Goal: Check status: Check status

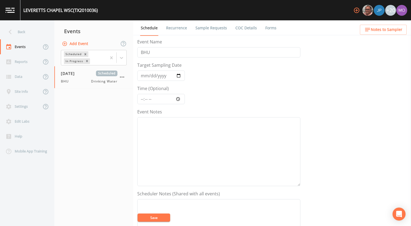
click at [32, 34] on div "Back" at bounding box center [24, 31] width 49 height 15
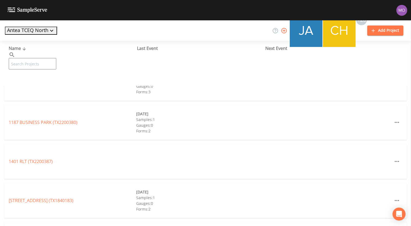
click at [48, 58] on input "text" at bounding box center [33, 63] width 48 height 11
paste input "TX1260008"
type input "TX1260008"
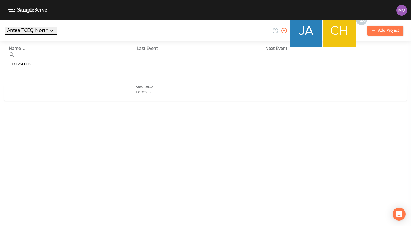
click at [52, 83] on link "CITY OF [GEOGRAPHIC_DATA] (TX1260008)" at bounding box center [47, 83] width 76 height 6
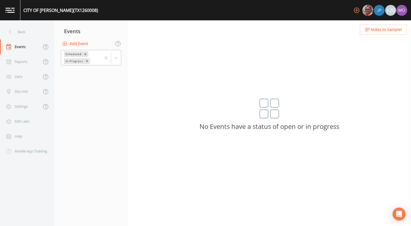
click at [72, 62] on div "In Progress" at bounding box center [74, 61] width 20 height 6
click at [72, 68] on div "Completed" at bounding box center [91, 66] width 60 height 5
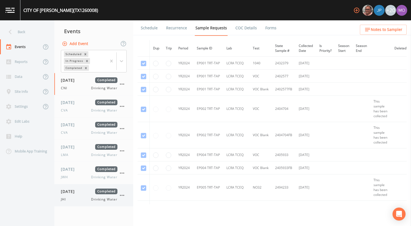
click at [78, 190] on span "[DATE]" at bounding box center [70, 192] width 18 height 6
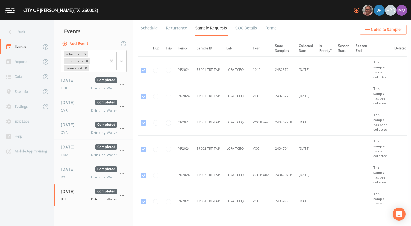
click at [264, 25] on link "Forms" at bounding box center [270, 27] width 13 height 15
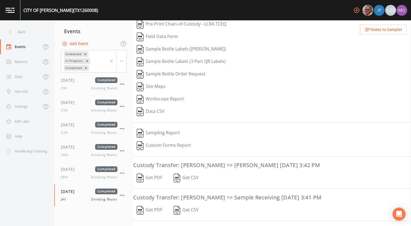
scroll to position [68, 0]
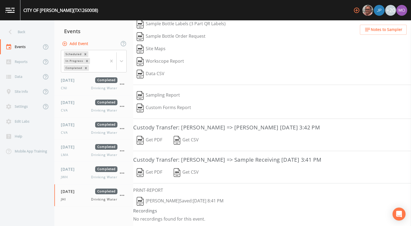
click at [142, 202] on img "button" at bounding box center [140, 201] width 7 height 9
click at [75, 171] on span "[DATE]" at bounding box center [70, 169] width 18 height 6
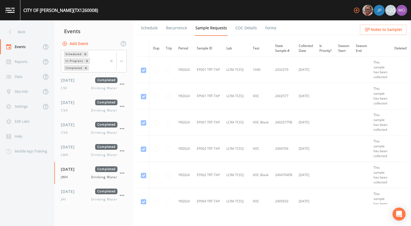
click at [266, 29] on link "Forms" at bounding box center [270, 27] width 13 height 15
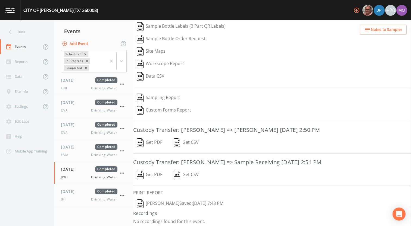
scroll to position [68, 0]
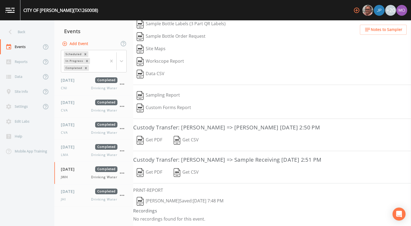
click at [143, 203] on img "button" at bounding box center [140, 201] width 7 height 9
click at [78, 149] on span "[DATE]" at bounding box center [70, 147] width 18 height 6
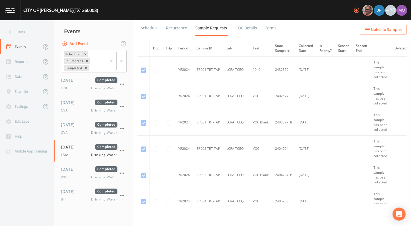
click at [268, 29] on link "Forms" at bounding box center [270, 27] width 13 height 15
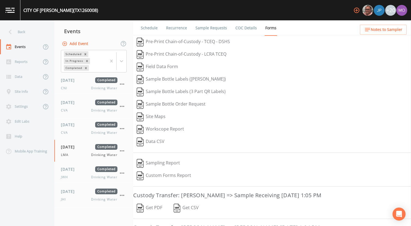
scroll to position [68, 0]
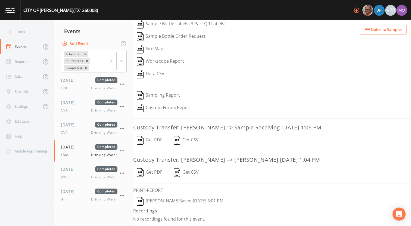
click at [142, 202] on img "button" at bounding box center [140, 201] width 7 height 9
click at [34, 32] on div "Back" at bounding box center [24, 31] width 49 height 15
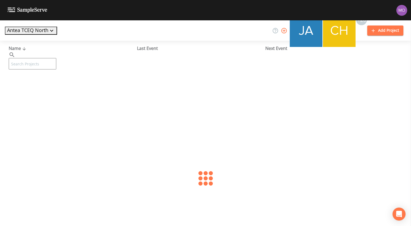
click at [43, 58] on input "text" at bounding box center [33, 63] width 48 height 11
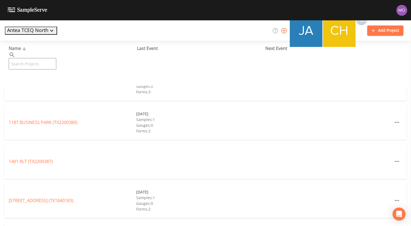
paste input "TX1020023"
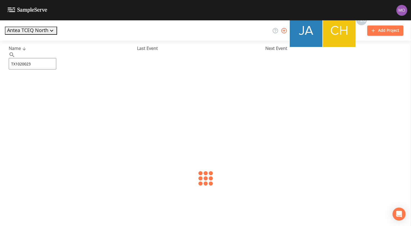
type input "TX1020023"
click at [49, 85] on link "[PERSON_NAME] WSC (TX1020023)" at bounding box center [44, 83] width 70 height 6
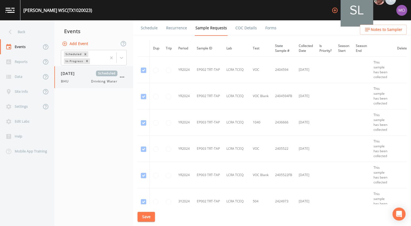
click at [75, 79] on div "BHU Drinking Water" at bounding box center [89, 81] width 56 height 5
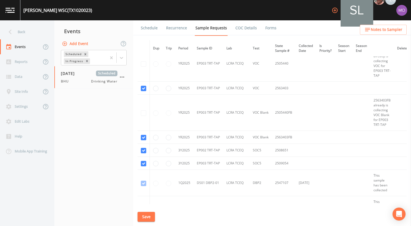
scroll to position [746, 0]
click at [168, 153] on input "radio" at bounding box center [168, 152] width 5 height 5
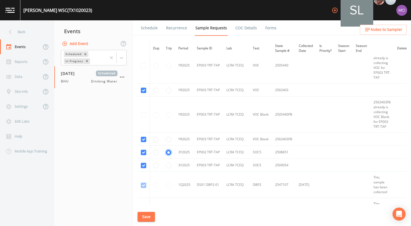
radio input "true"
click at [146, 215] on button "Save" at bounding box center [145, 217] width 17 height 10
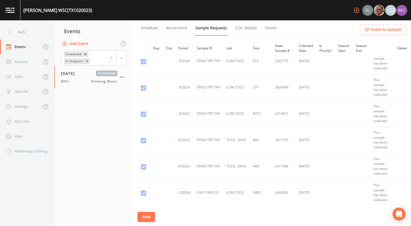
scroll to position [353, 0]
